Goal: Transaction & Acquisition: Download file/media

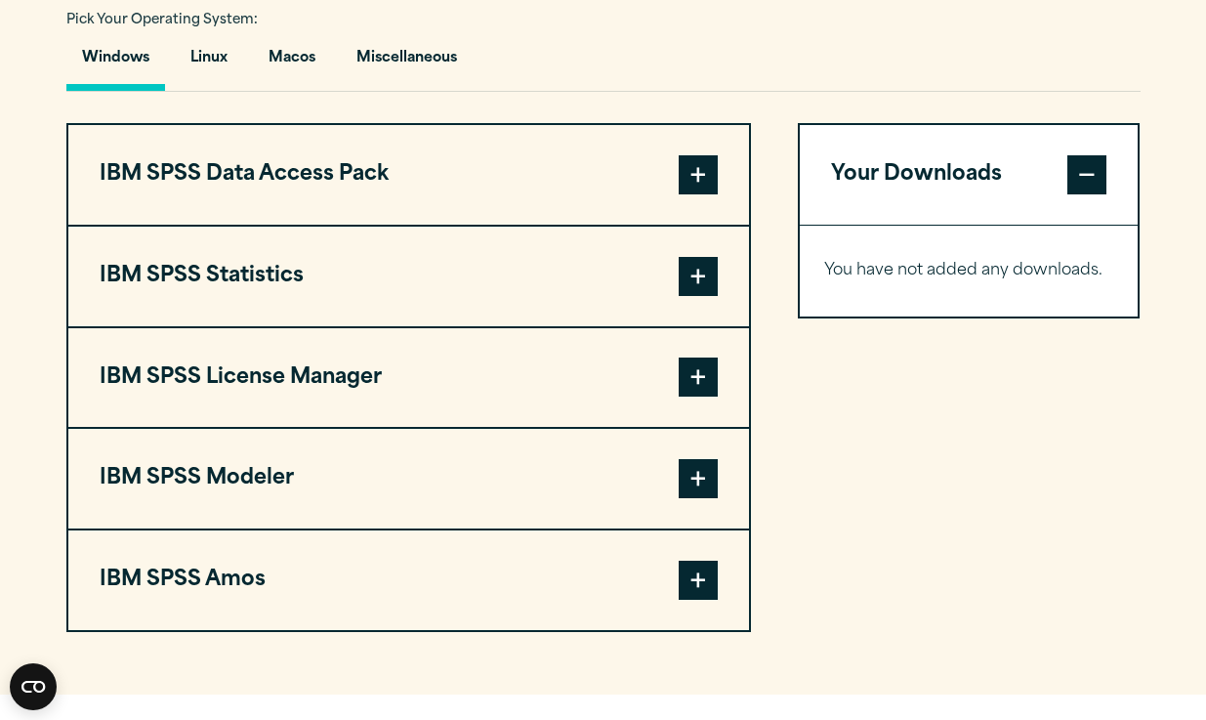
scroll to position [1470, 0]
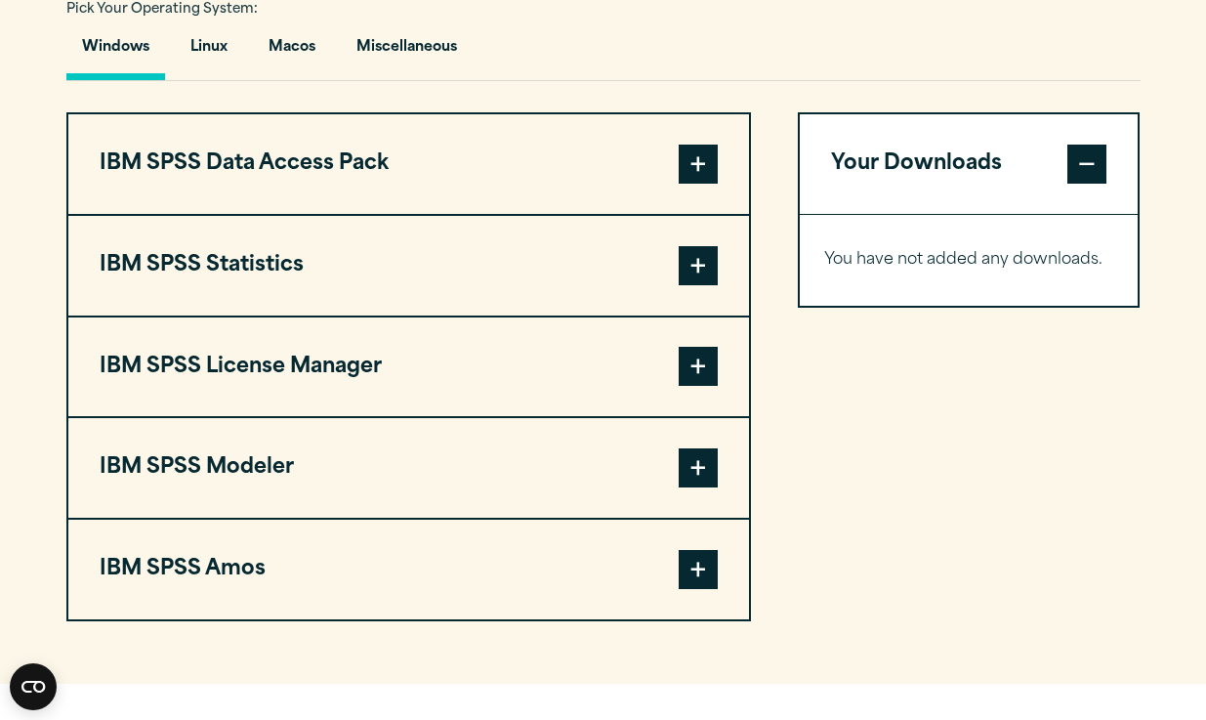
click at [714, 270] on span at bounding box center [698, 265] width 39 height 39
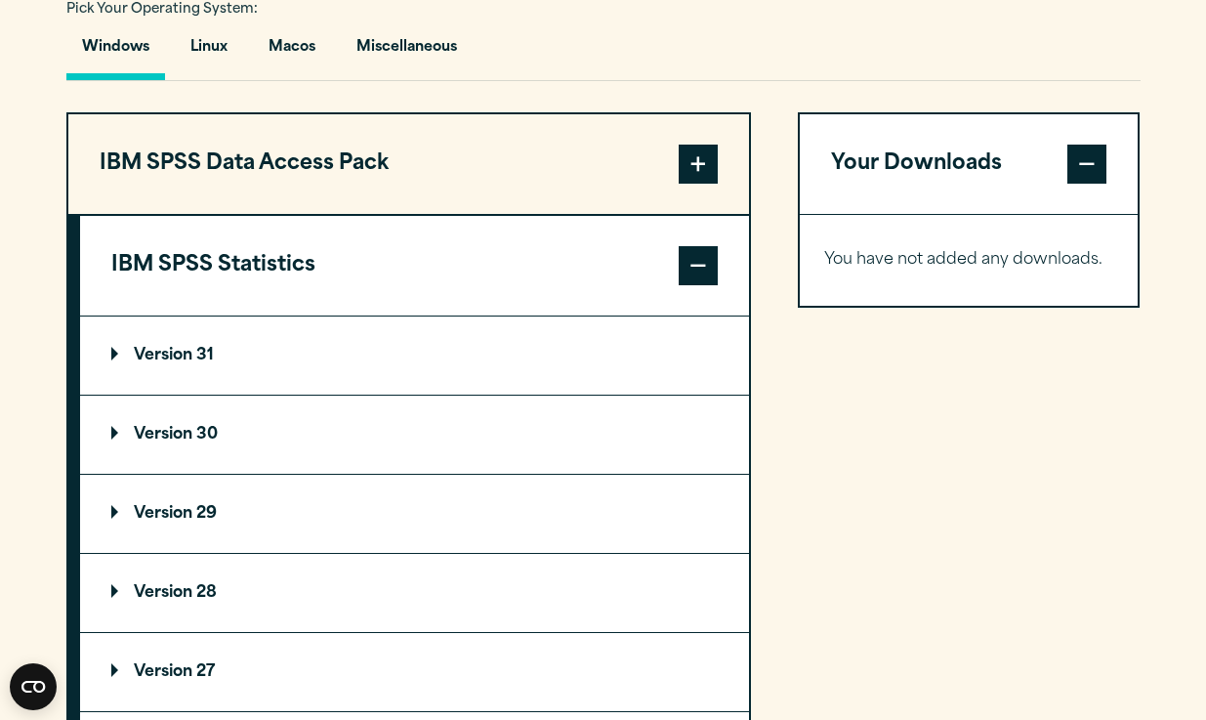
click at [436, 345] on summary "Version 31" at bounding box center [414, 355] width 669 height 78
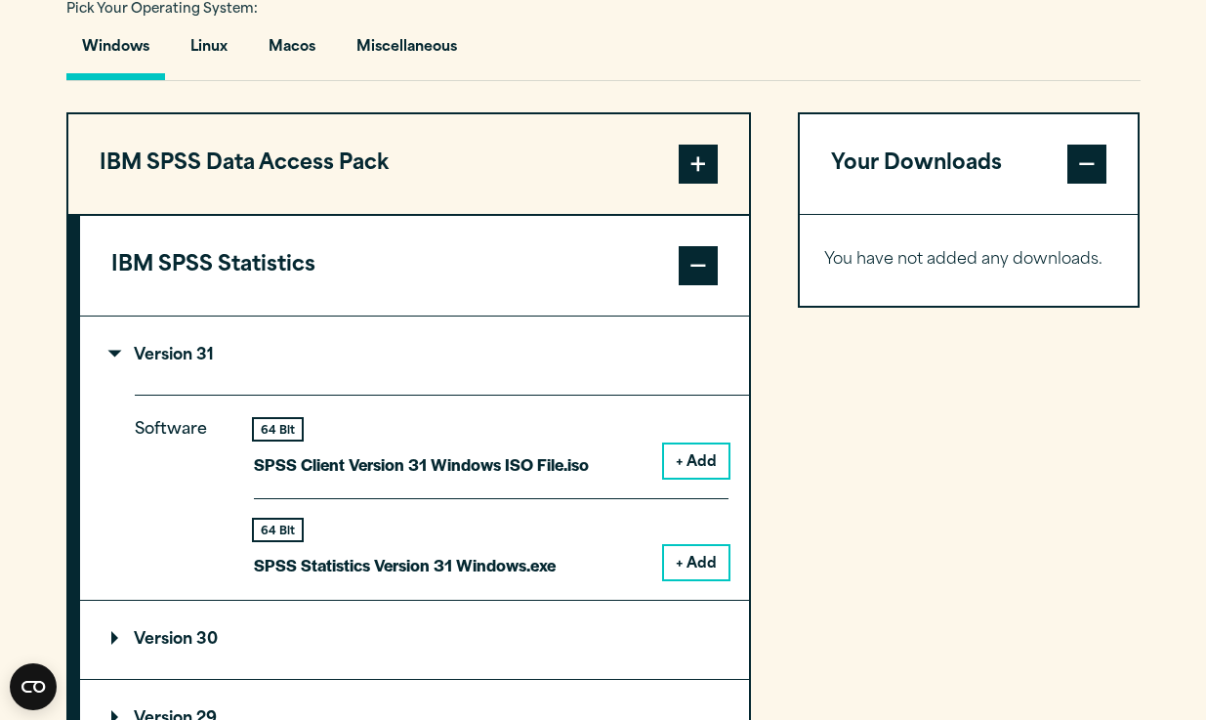
click at [437, 346] on summary "Version 31" at bounding box center [414, 355] width 669 height 78
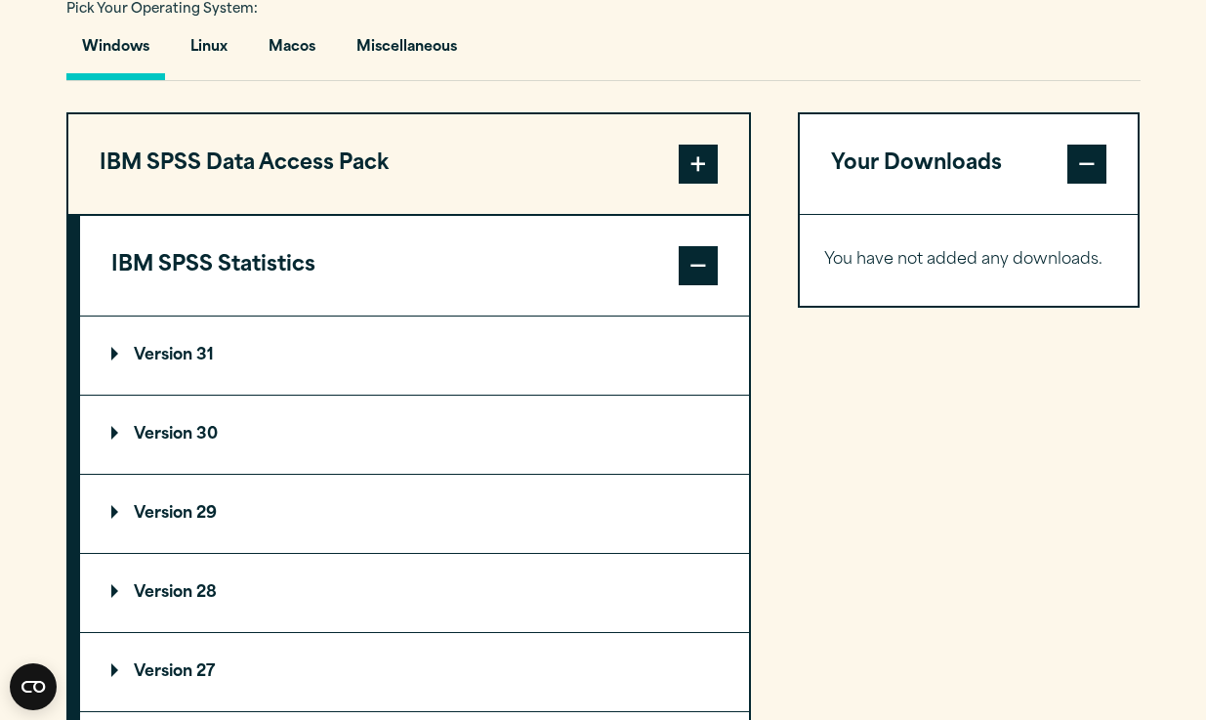
click at [386, 426] on summary "Version 30" at bounding box center [414, 434] width 669 height 78
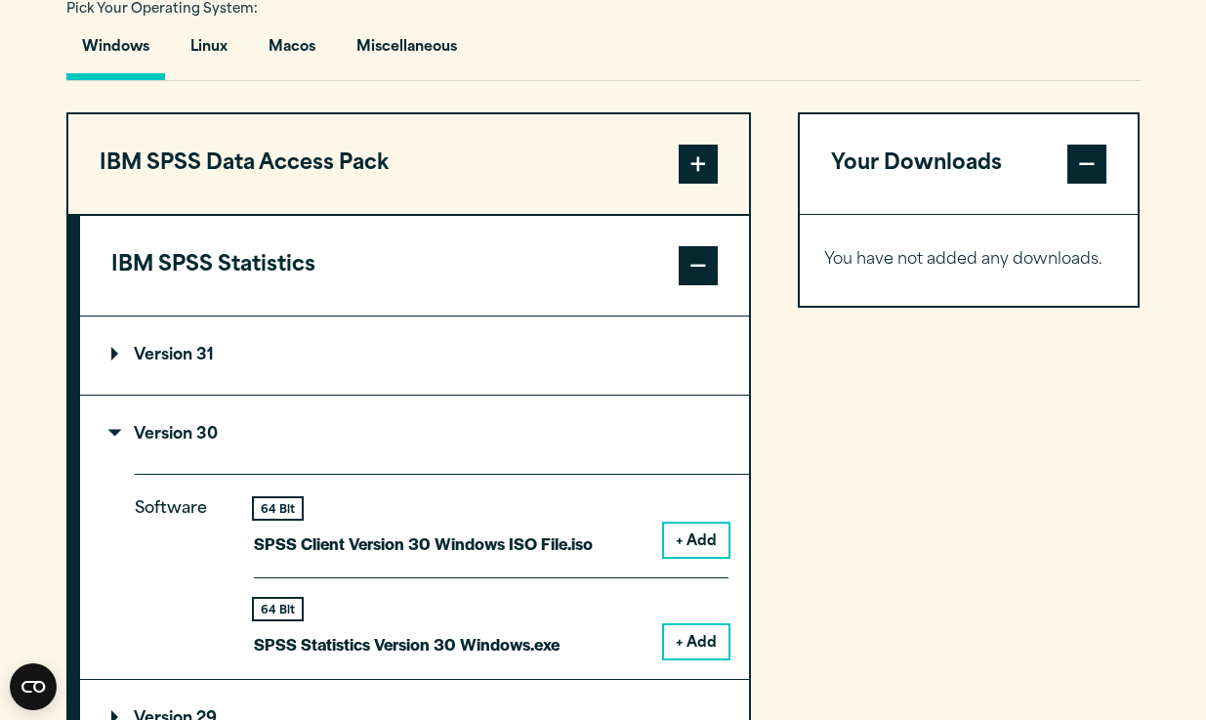
click at [999, 606] on div "Your Downloads You have not added any downloads. Download 0 Items" at bounding box center [969, 706] width 343 height 1189
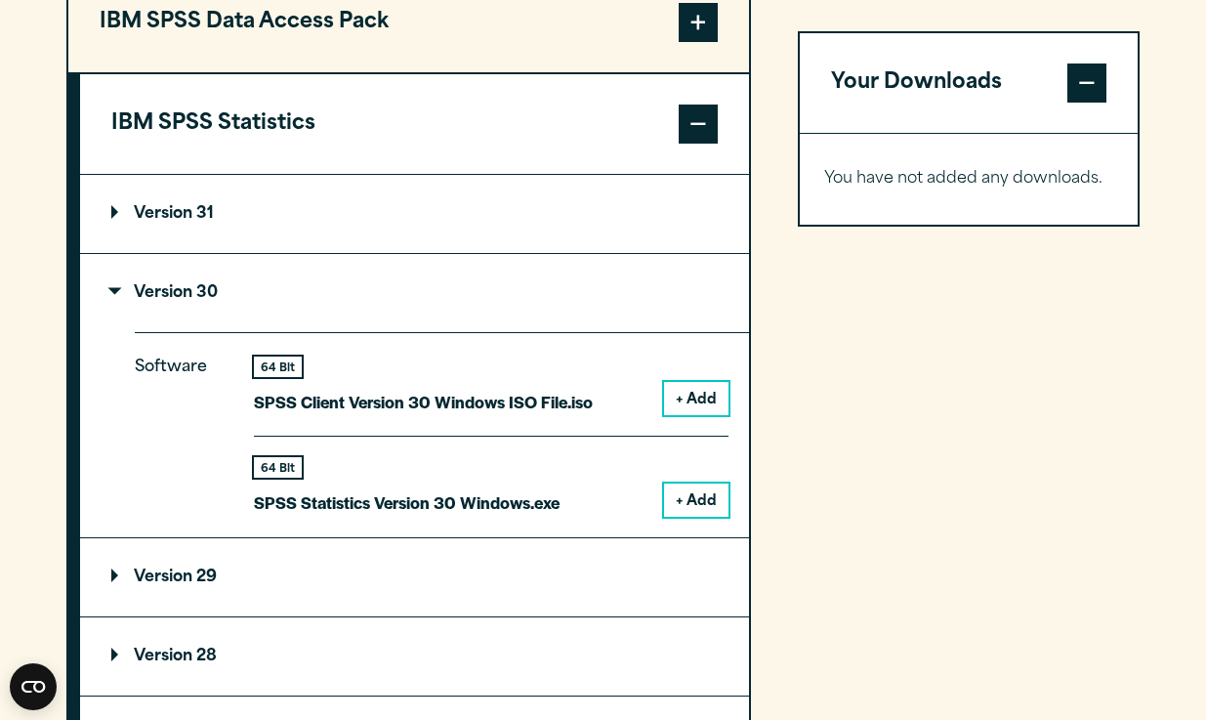
scroll to position [1619, 0]
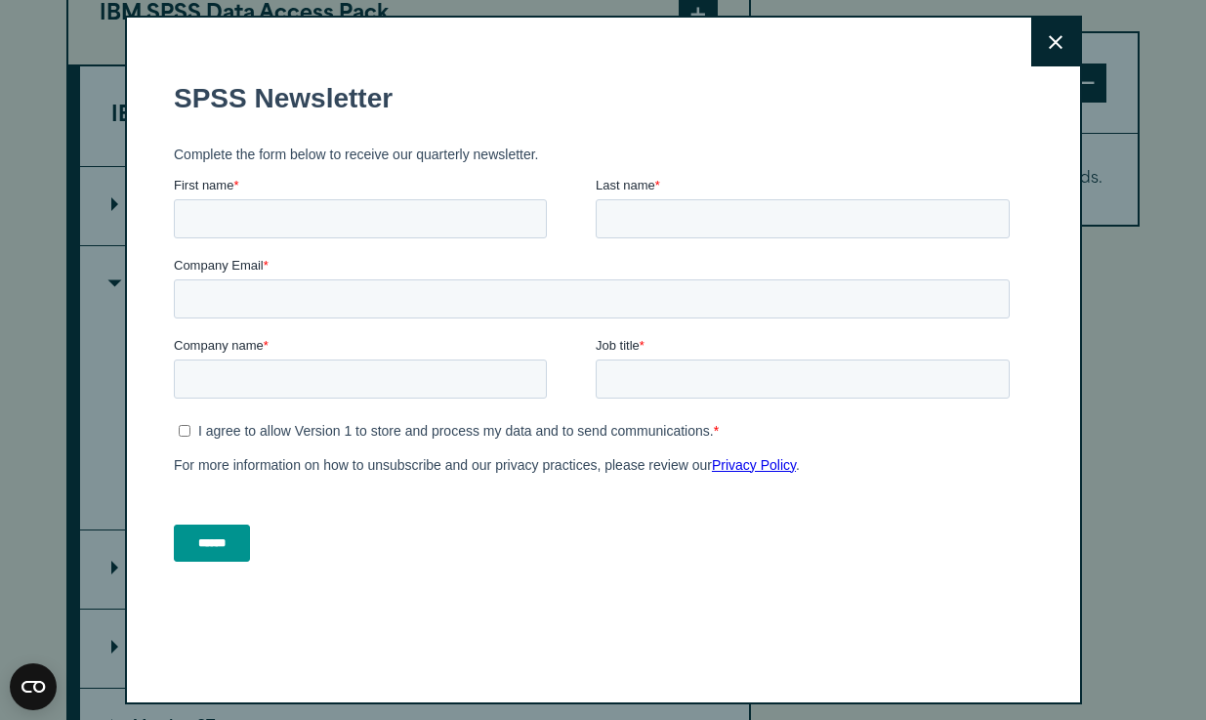
click at [1049, 42] on icon at bounding box center [1056, 42] width 14 height 14
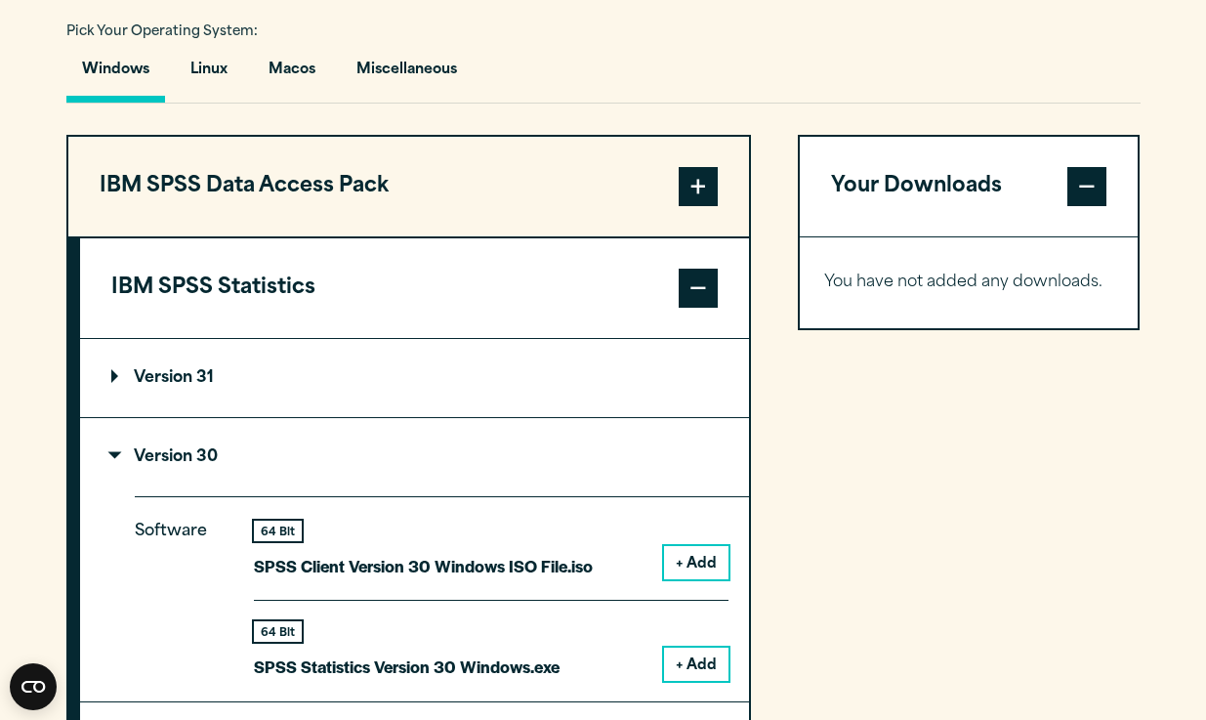
scroll to position [1439, 0]
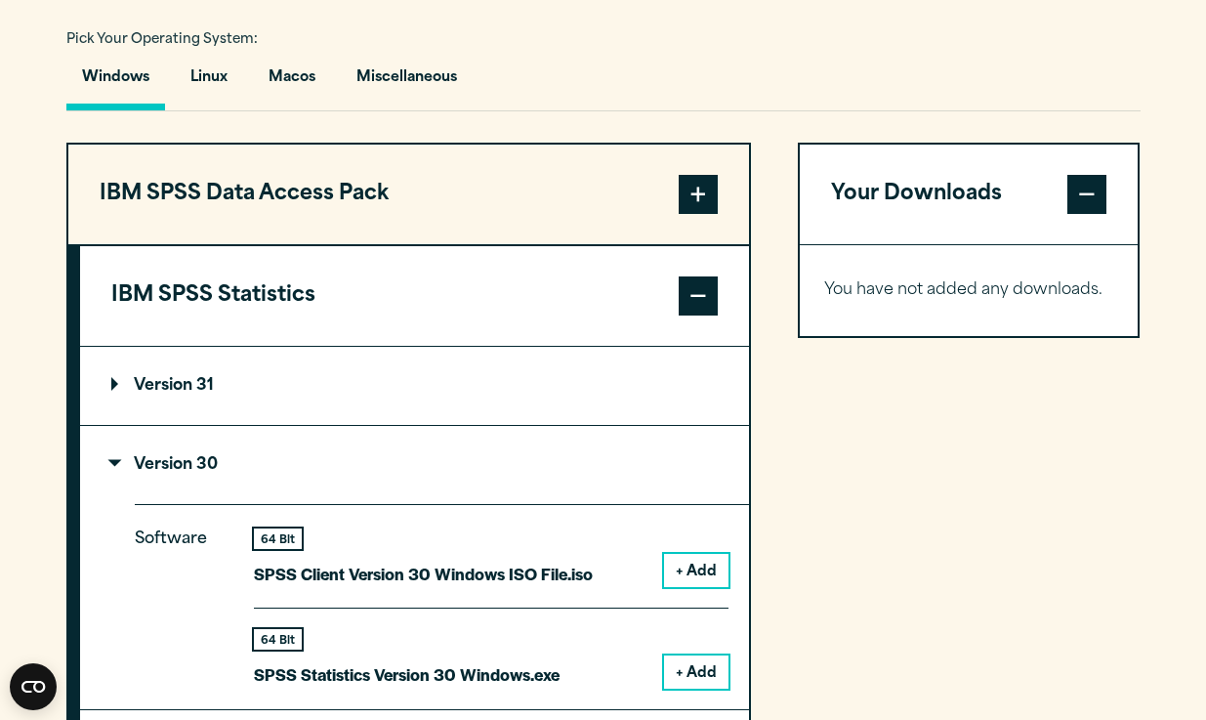
click at [695, 315] on span at bounding box center [698, 295] width 39 height 39
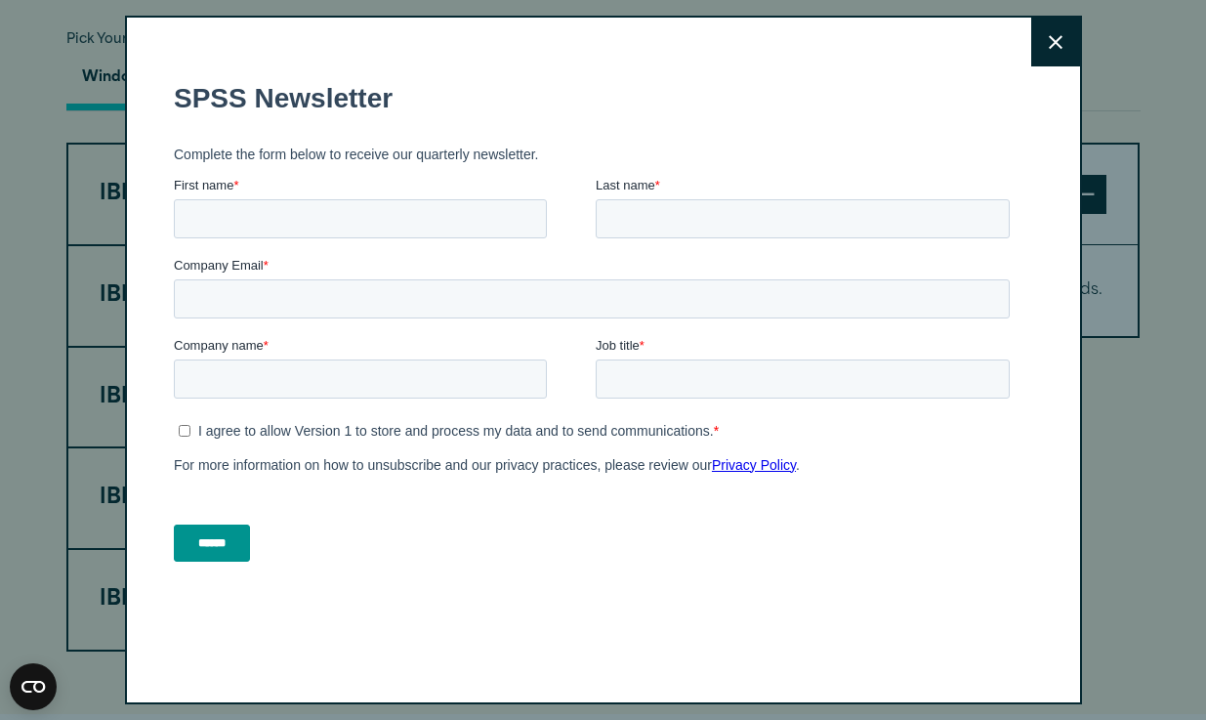
click at [695, 146] on form "SPSS Newsletter Complete the form below to receive our quarterly newsletter. Fi…" at bounding box center [595, 321] width 844 height 514
click at [1059, 50] on button "Close" at bounding box center [1055, 42] width 49 height 49
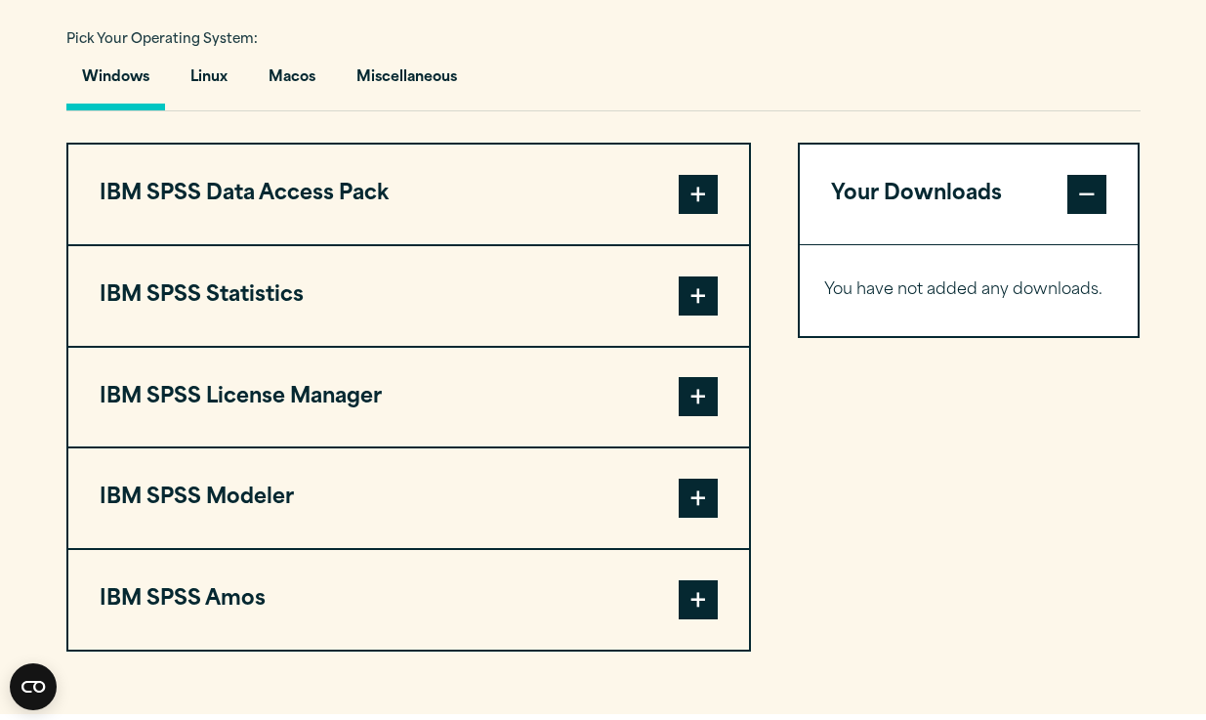
drag, startPoint x: 708, startPoint y: 279, endPoint x: 708, endPoint y: 201, distance: 78.1
click at [696, 201] on span at bounding box center [698, 194] width 39 height 39
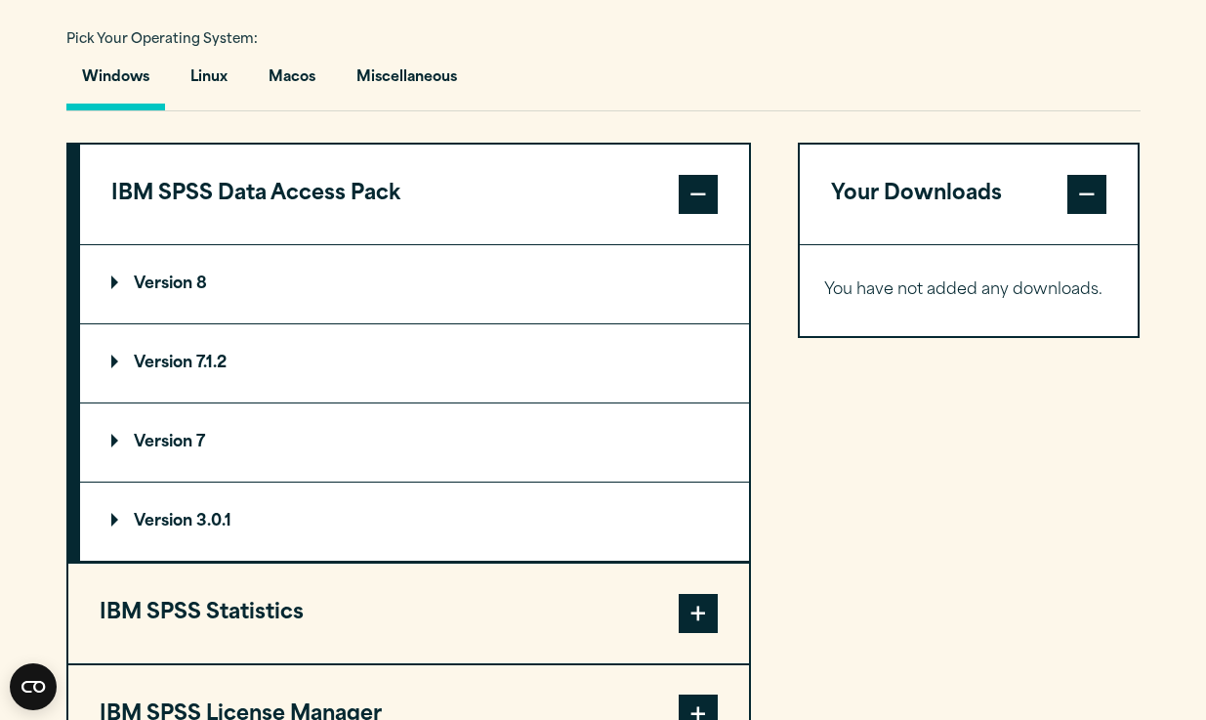
click at [697, 202] on span at bounding box center [698, 194] width 39 height 39
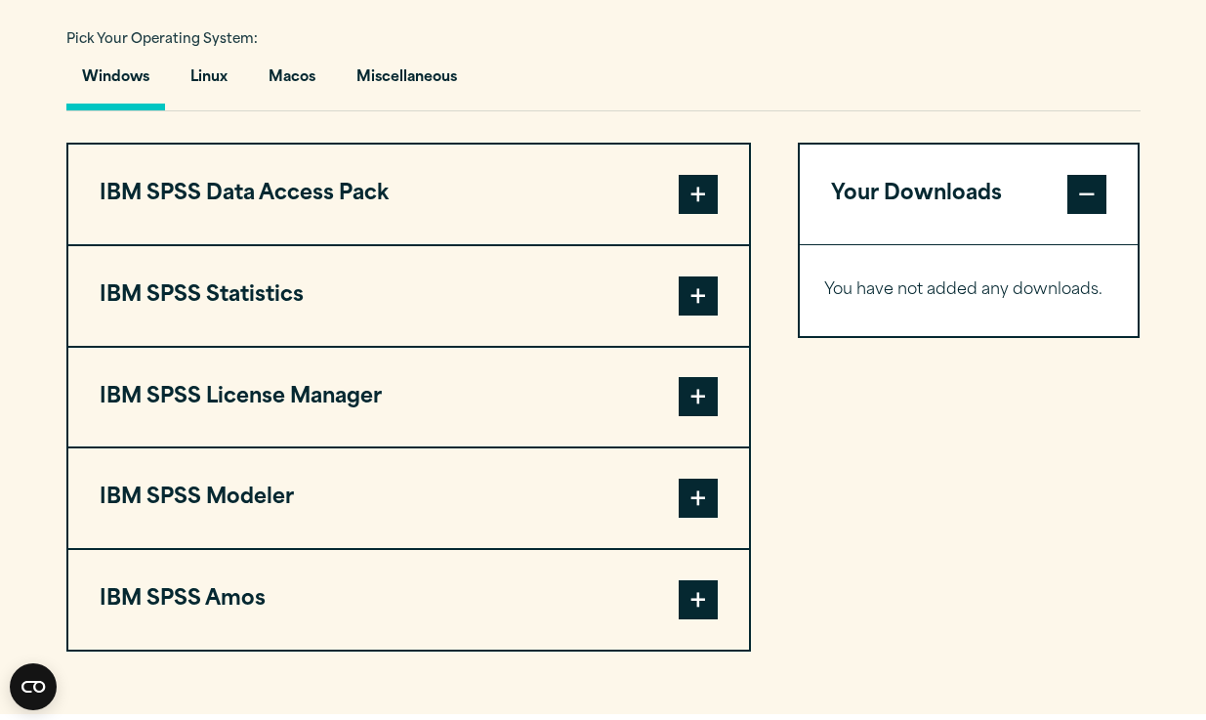
click at [687, 278] on span at bounding box center [698, 295] width 39 height 39
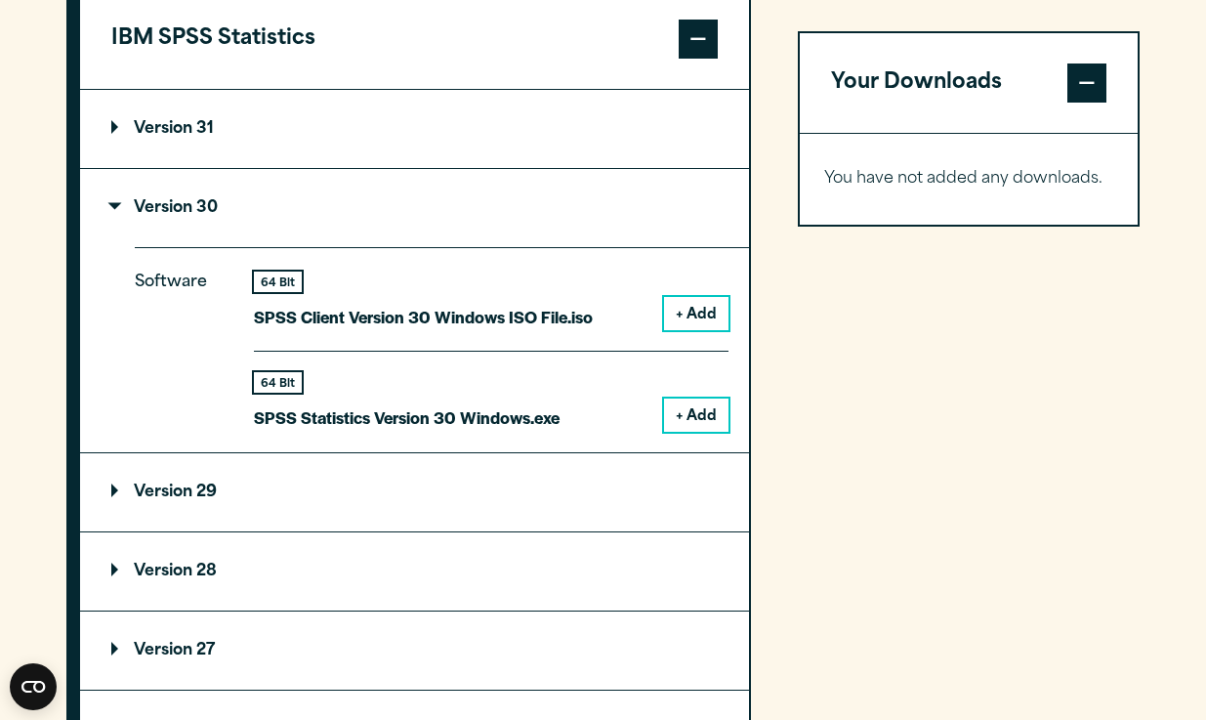
scroll to position [1701, 0]
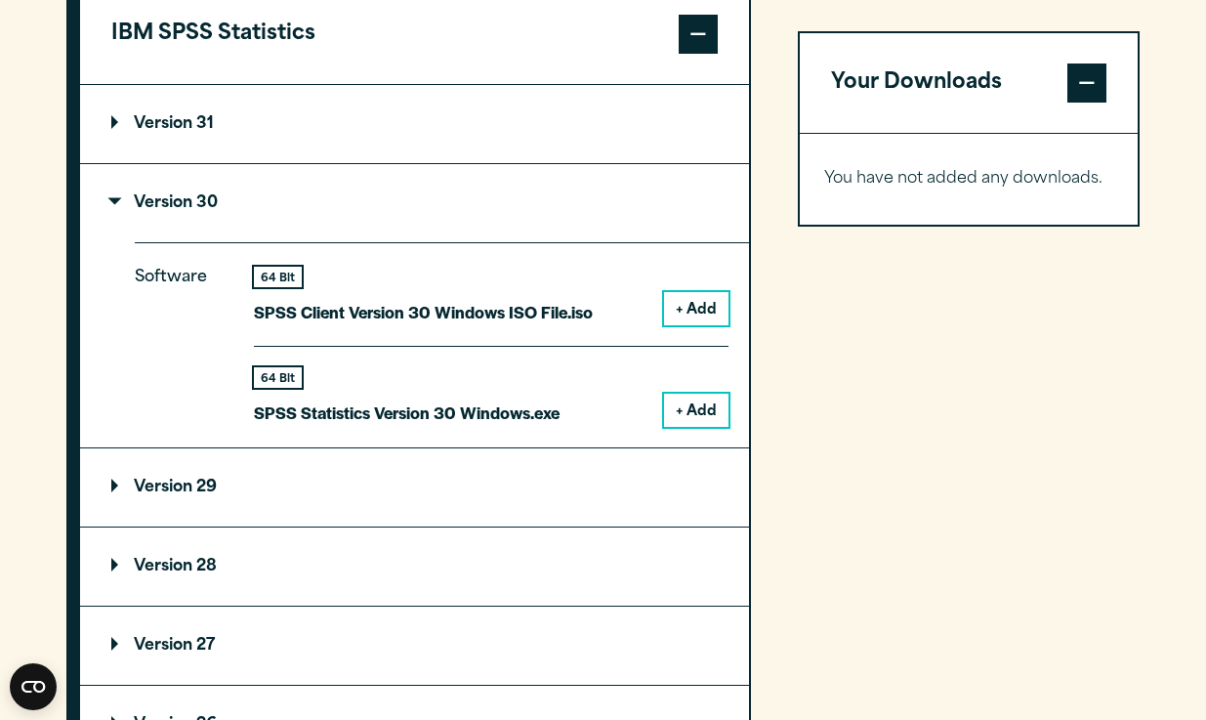
click at [690, 310] on button "+ Add" at bounding box center [696, 308] width 64 height 33
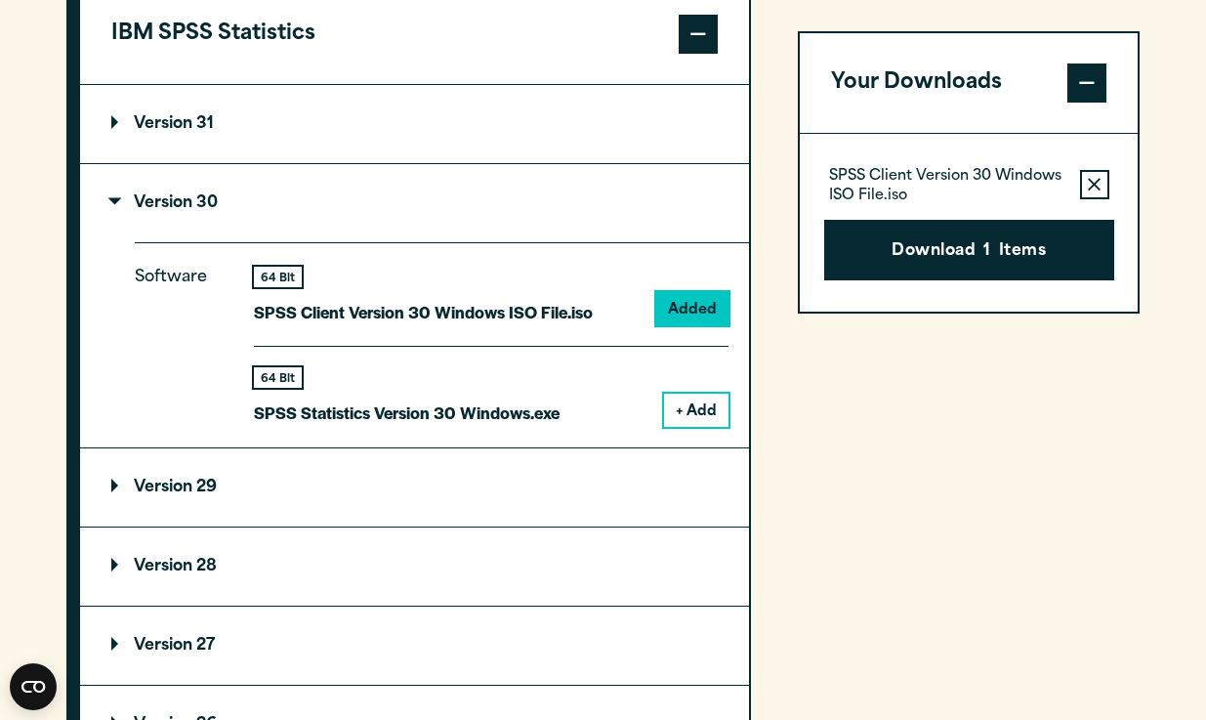
click at [1102, 190] on button "Remove this item from your software download list" at bounding box center [1094, 184] width 29 height 29
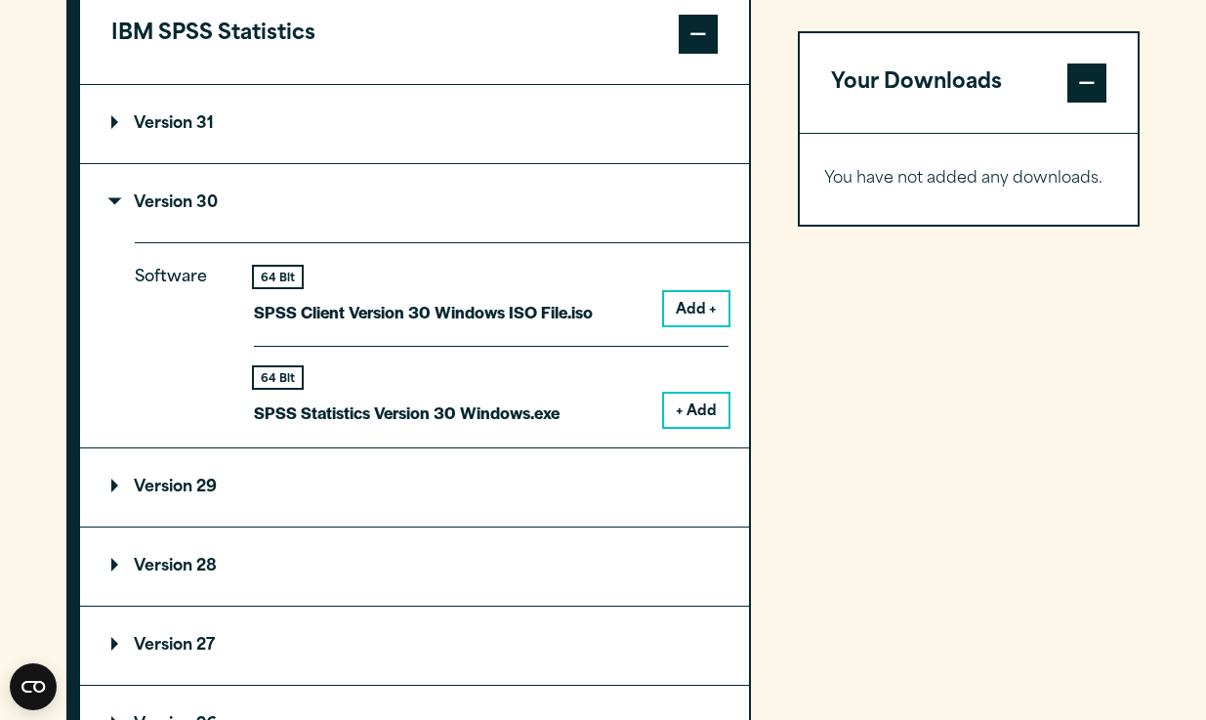
click at [1083, 103] on span at bounding box center [1086, 82] width 39 height 39
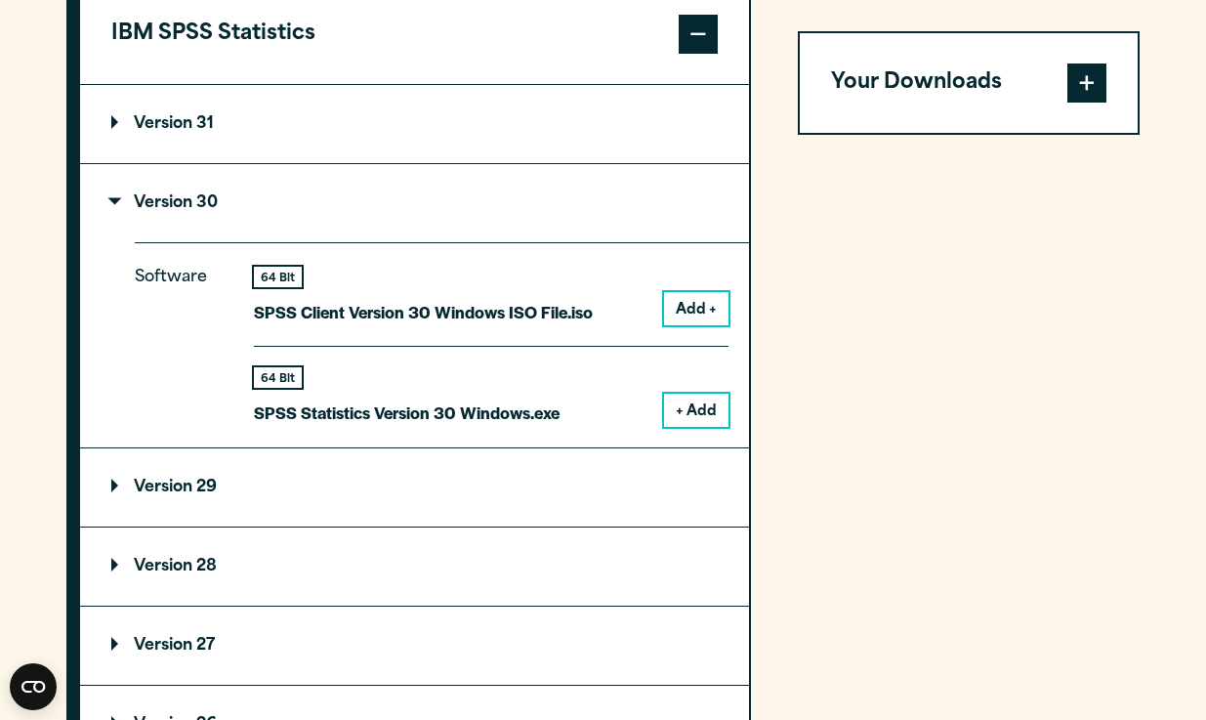
click at [702, 50] on span at bounding box center [698, 34] width 39 height 39
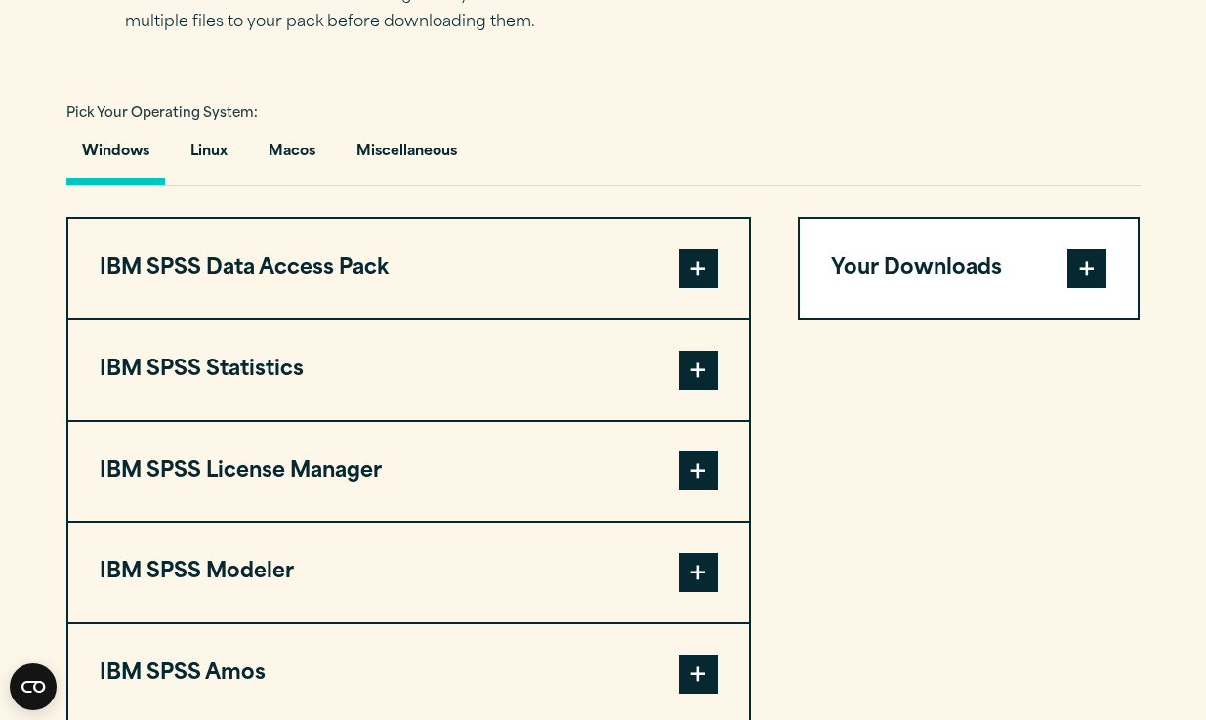
scroll to position [1357, 0]
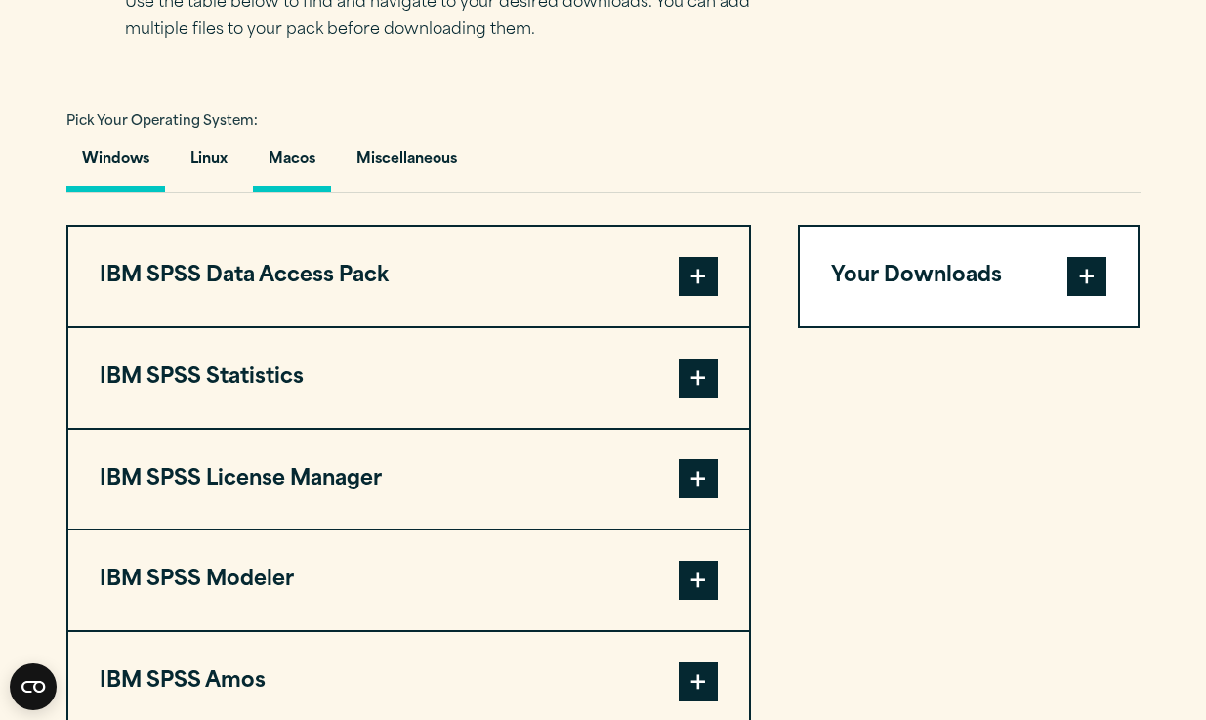
click at [290, 168] on button "Macos" at bounding box center [292, 165] width 78 height 56
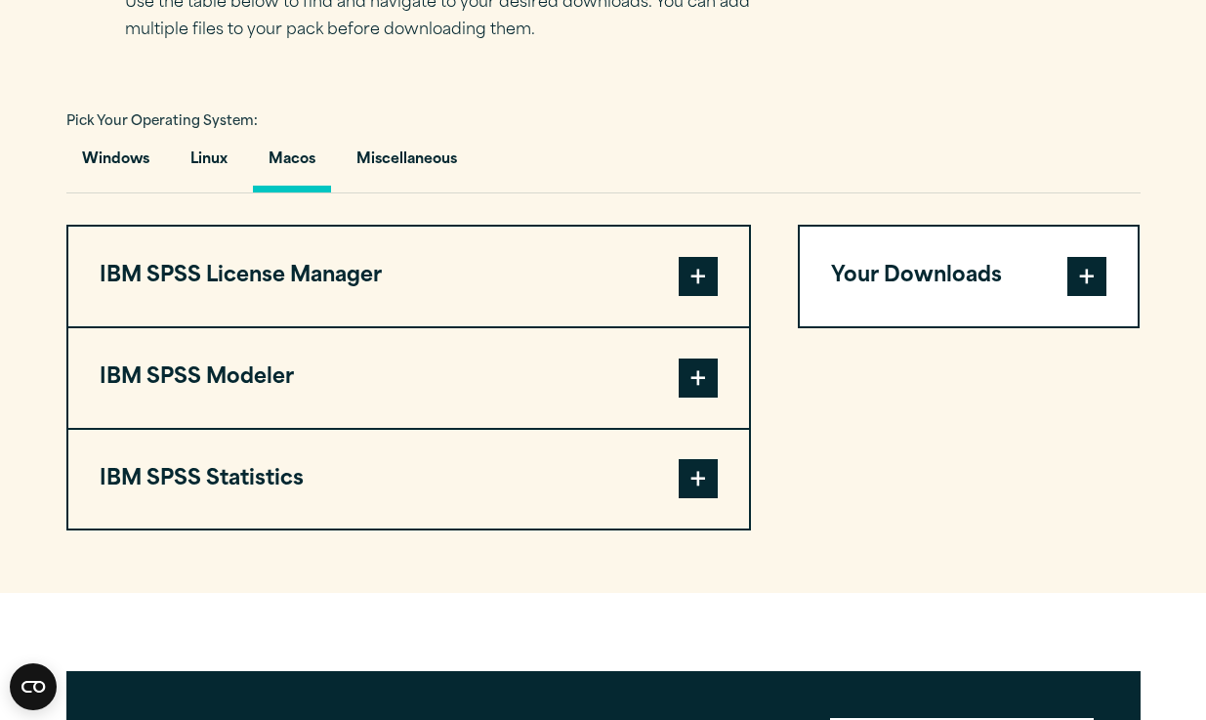
click at [345, 461] on button "IBM SPSS Statistics" at bounding box center [408, 480] width 681 height 100
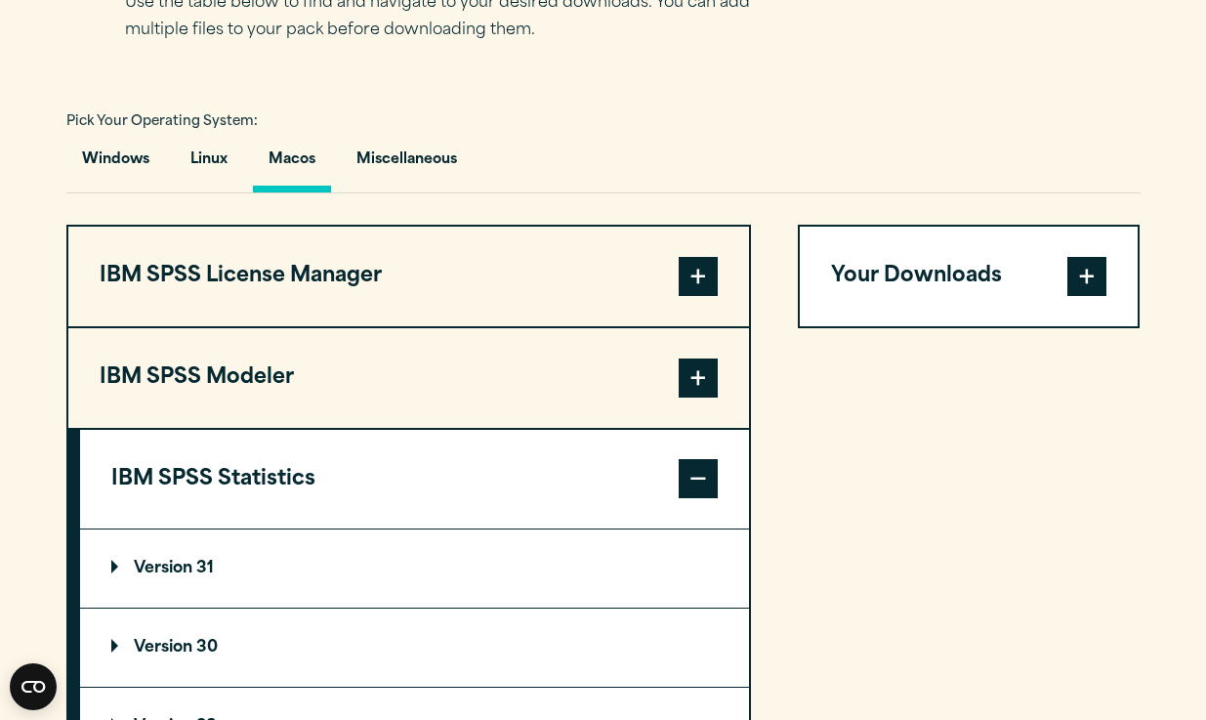
click at [398, 641] on summary "Version 30" at bounding box center [414, 647] width 669 height 78
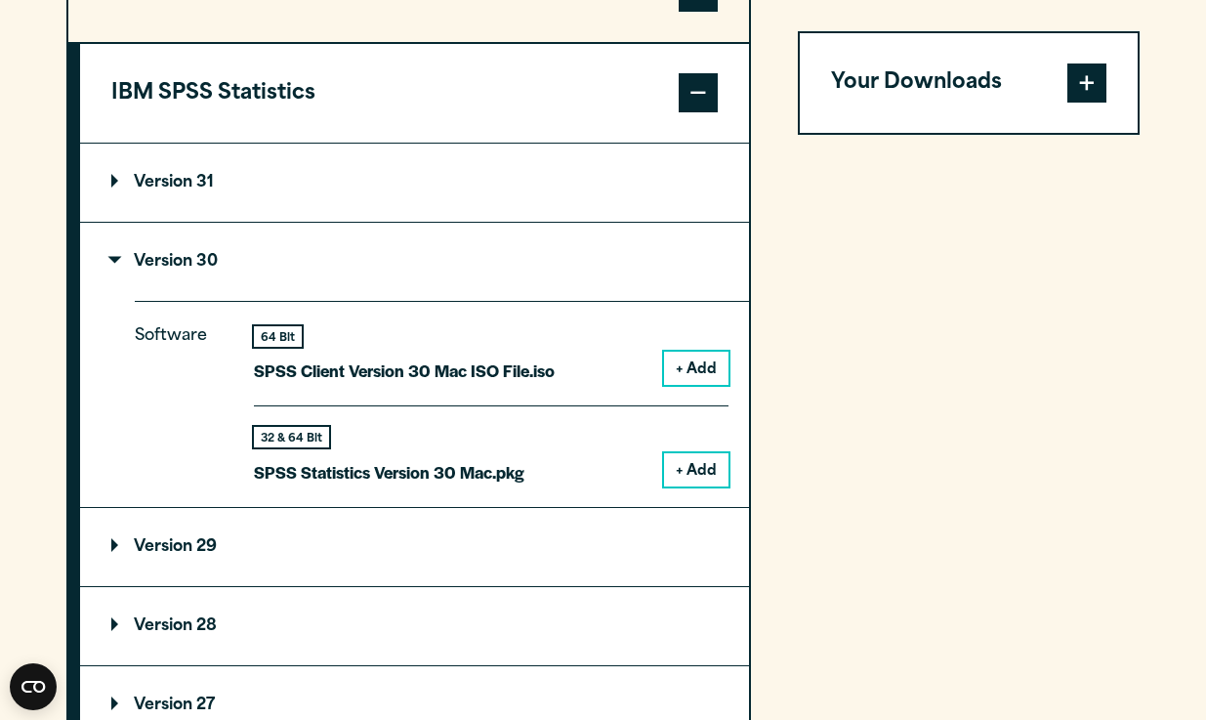
scroll to position [1751, 0]
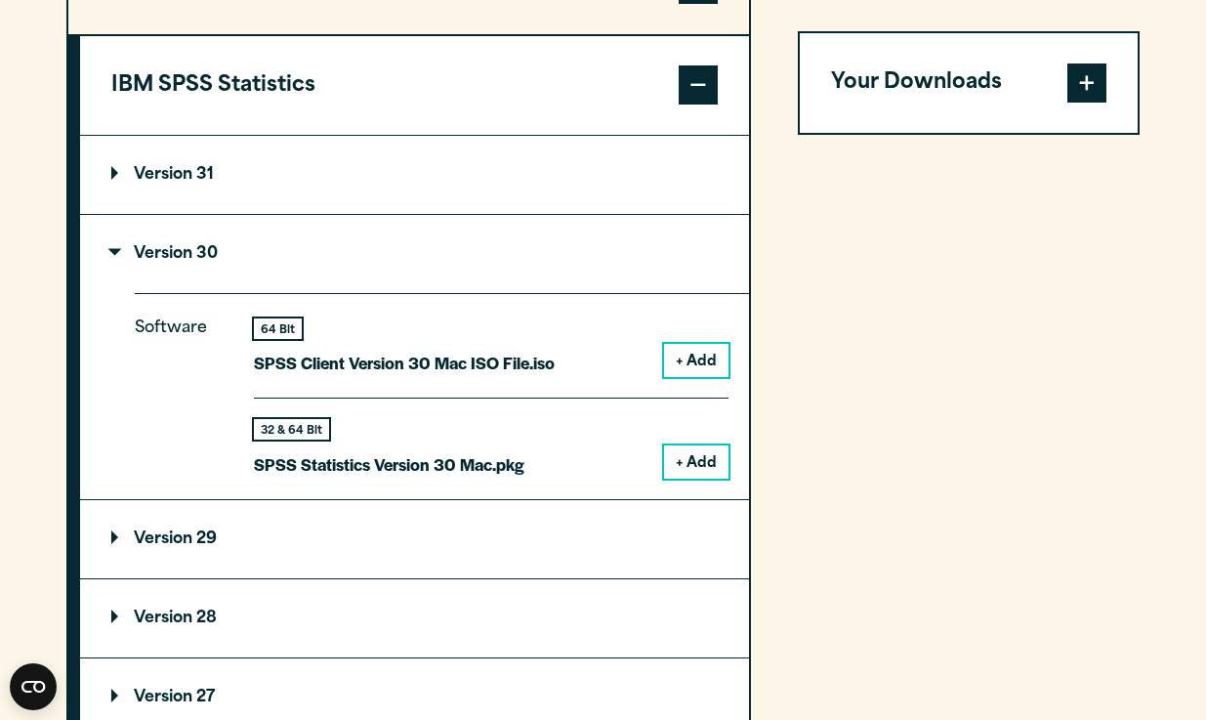
click at [695, 464] on button "+ Add" at bounding box center [696, 461] width 64 height 33
click at [1084, 81] on span at bounding box center [1086, 82] width 39 height 39
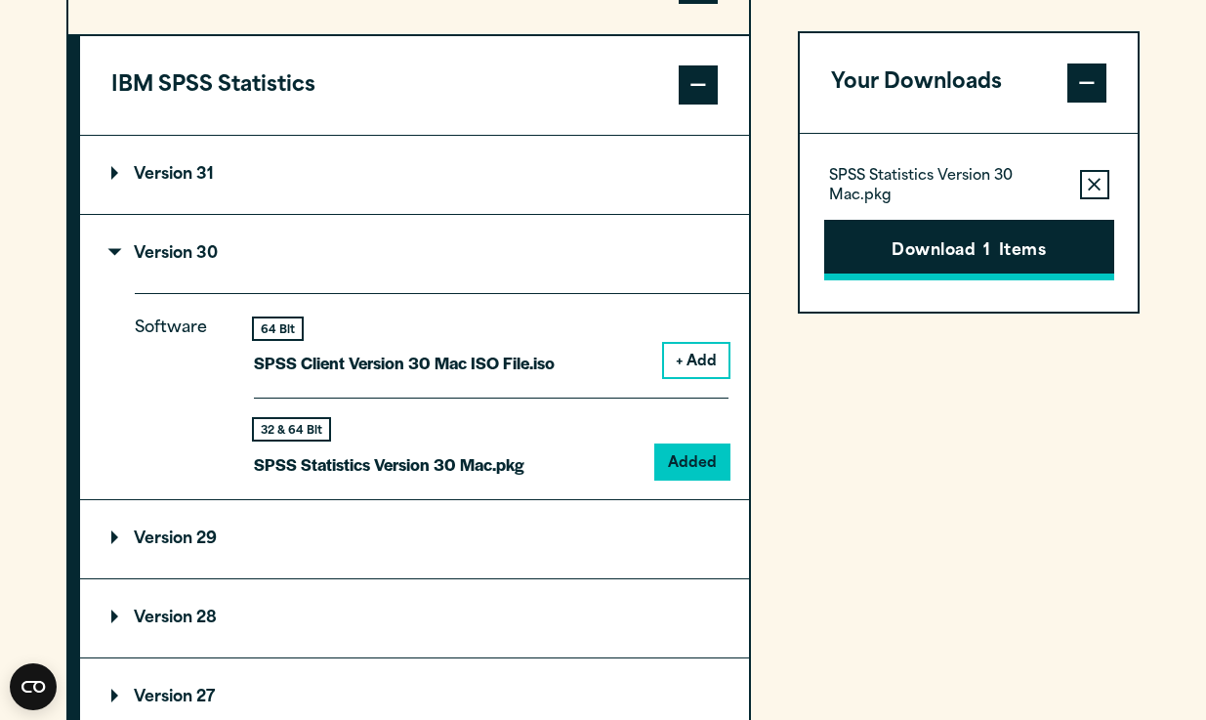
click at [950, 254] on button "Download 1 Items" at bounding box center [969, 250] width 290 height 61
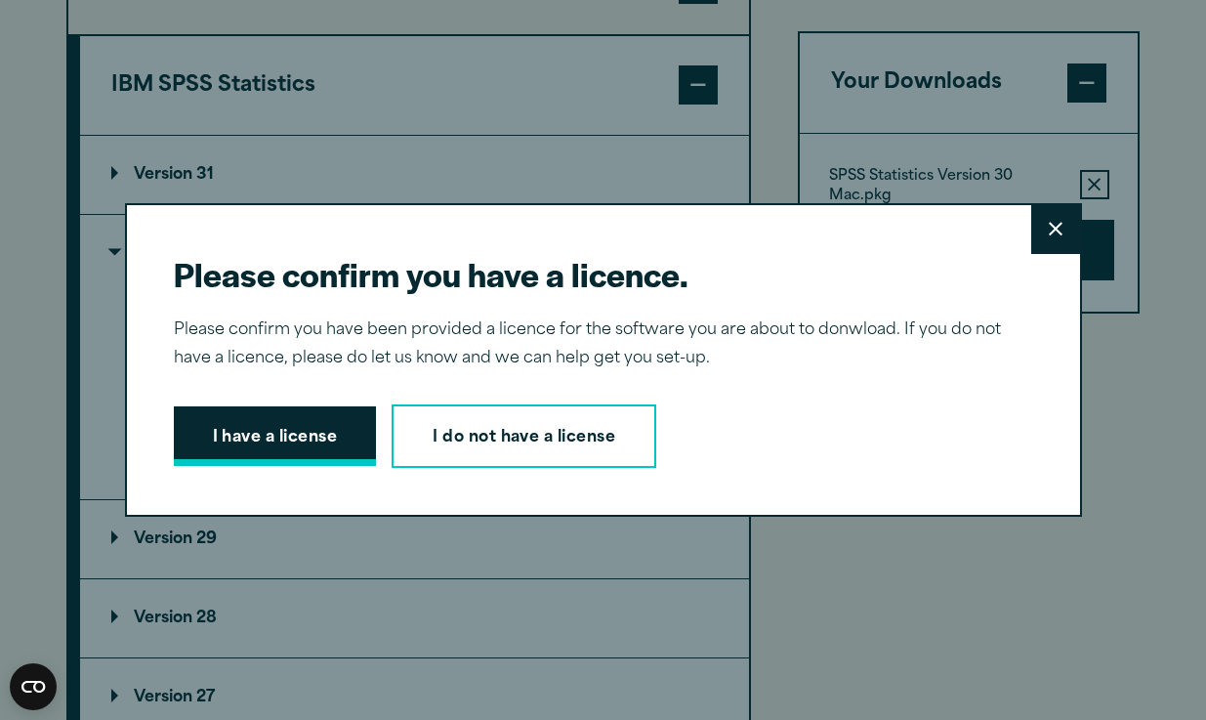
click at [258, 441] on button "I have a license" at bounding box center [275, 436] width 203 height 61
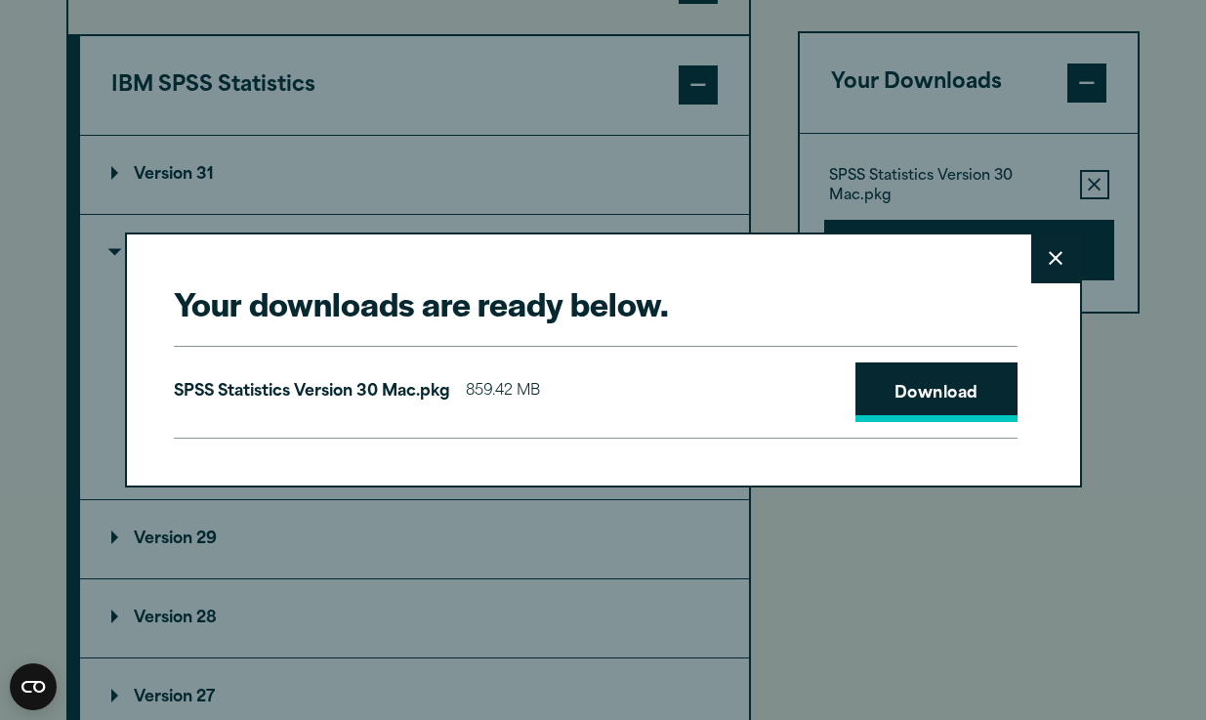
click at [916, 393] on link "Download" at bounding box center [936, 392] width 162 height 61
click at [815, 76] on div "Your downloads are ready below. Close SPSS Statistics Version 30 Mac.pkg 859.42…" at bounding box center [603, 360] width 1206 height 720
